Goal: Task Accomplishment & Management: Manage account settings

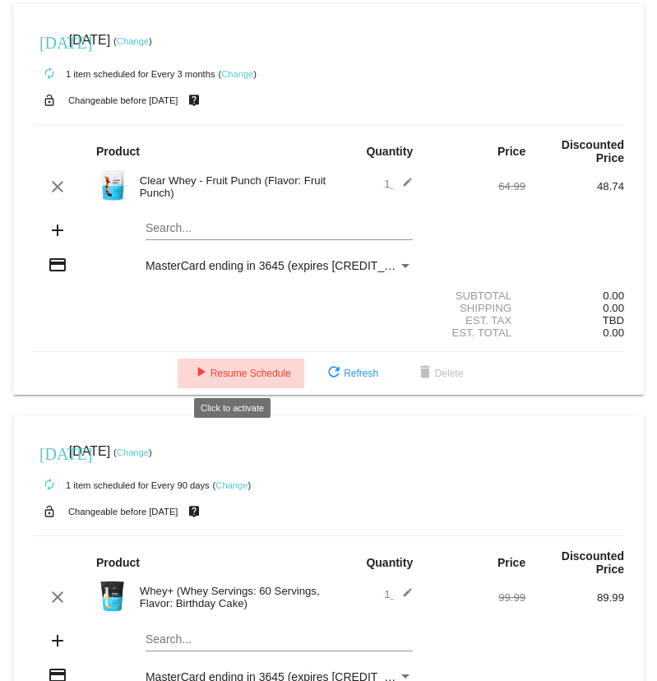
click at [240, 370] on span "play_arrow Resume Schedule" at bounding box center [241, 373] width 100 height 12
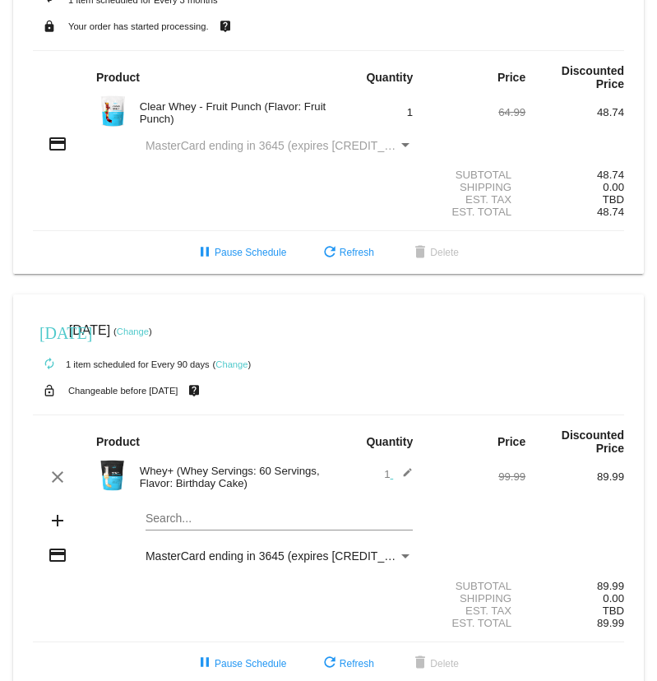
scroll to position [95, 0]
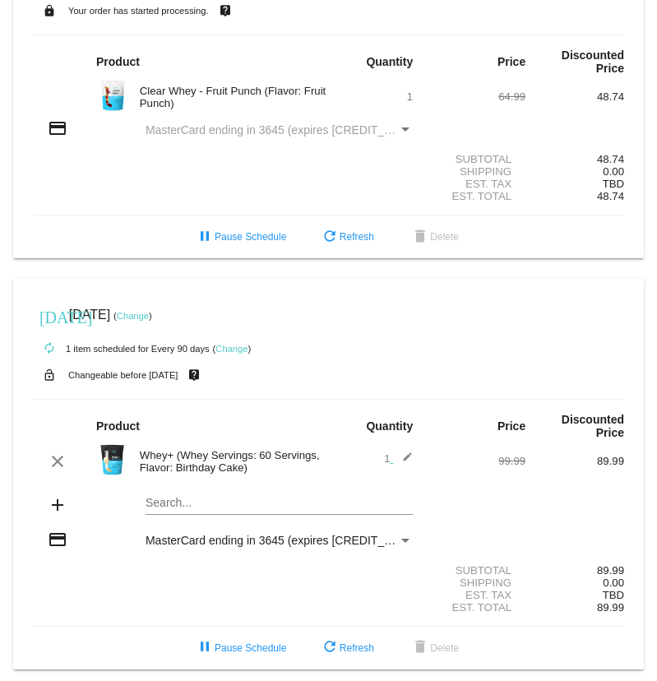
scroll to position [95, 0]
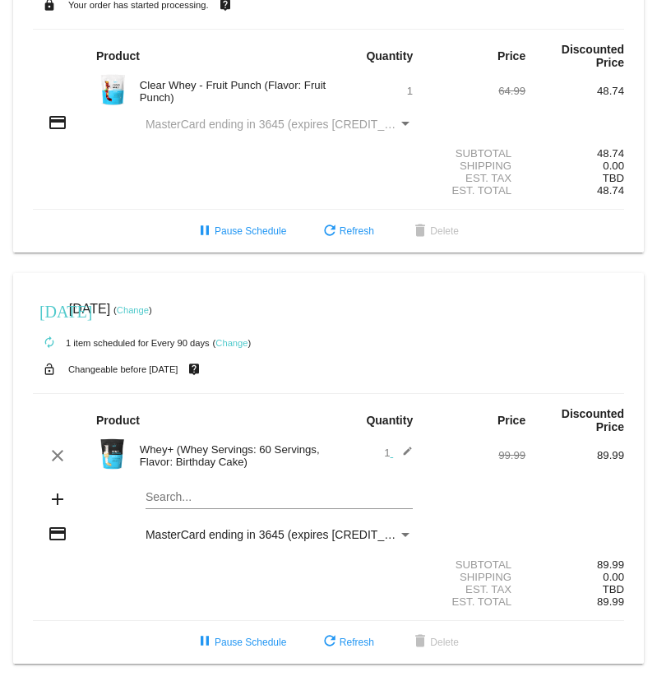
click at [402, 533] on div "Payment Method" at bounding box center [405, 534] width 15 height 13
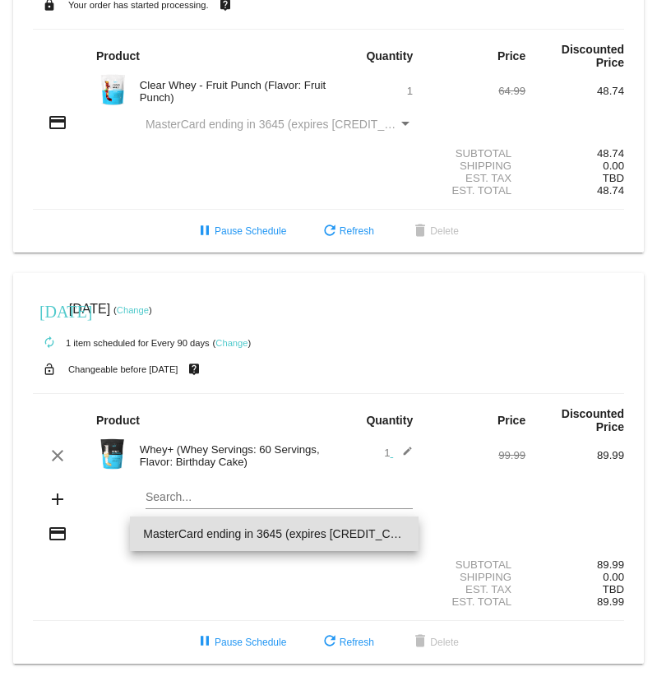
click at [402, 533] on span "MasterCard ending in 3645 (expires [CREDIT_CARD_DATA])" at bounding box center [274, 533] width 262 height 35
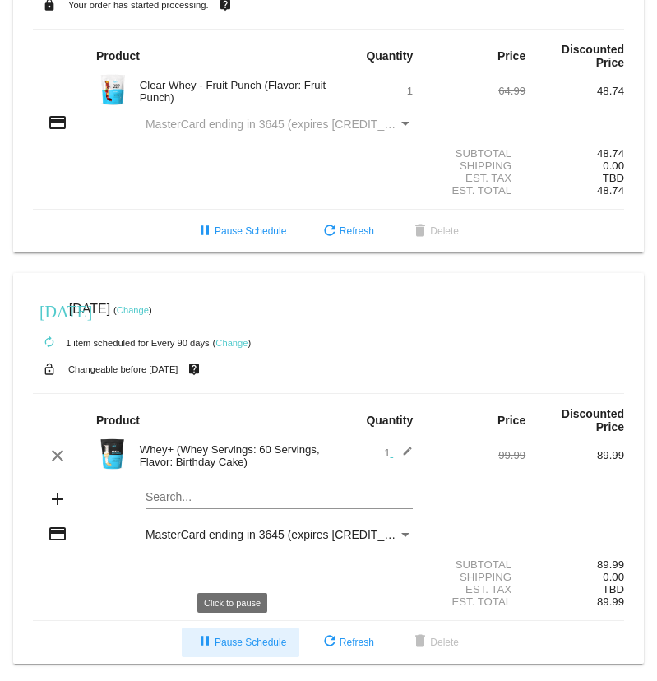
click at [256, 643] on span "pause Pause Schedule" at bounding box center [240, 642] width 91 height 12
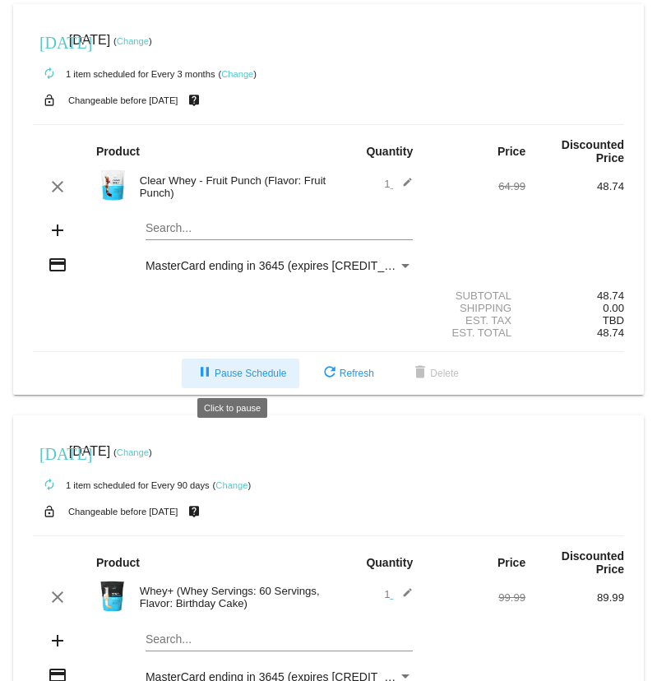
click at [252, 372] on span "pause Pause Schedule" at bounding box center [240, 373] width 91 height 12
